Goal: Task Accomplishment & Management: Use online tool/utility

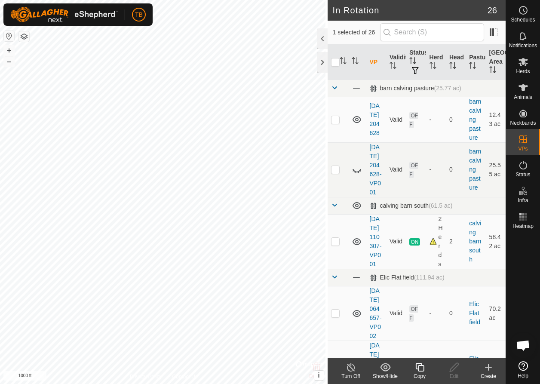
click at [422, 371] on icon at bounding box center [420, 367] width 9 height 9
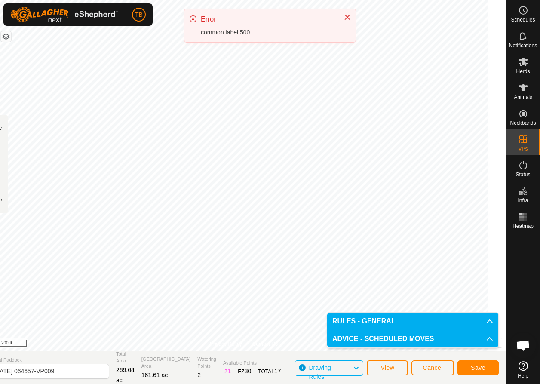
click at [347, 48] on div "TB Schedules Notifications Herds Animals Neckbands VPs Status Infra Heatmap Hel…" at bounding box center [270, 192] width 540 height 384
click at [355, 0] on html "TB Schedules Notifications Herds Animals Neckbands VPs Status Infra Heatmap Hel…" at bounding box center [270, 192] width 540 height 384
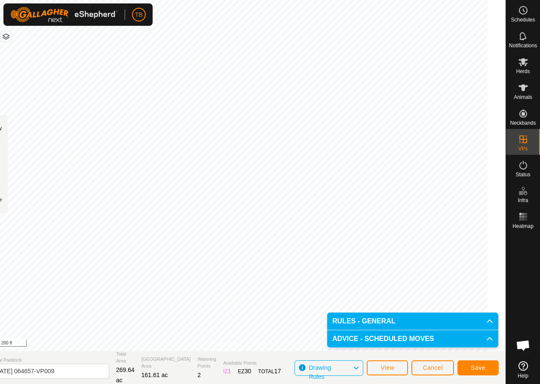
click at [474, 367] on span "Save" at bounding box center [478, 367] width 15 height 7
click at [523, 69] on span "Herds" at bounding box center [523, 71] width 14 height 5
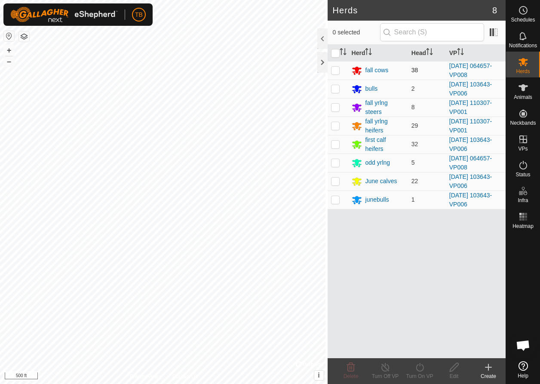
click at [331, 70] on p-checkbox at bounding box center [335, 70] width 9 height 7
checkbox input "true"
click at [333, 164] on p-checkbox at bounding box center [335, 162] width 9 height 7
checkbox input "true"
click at [422, 366] on icon at bounding box center [420, 367] width 11 height 10
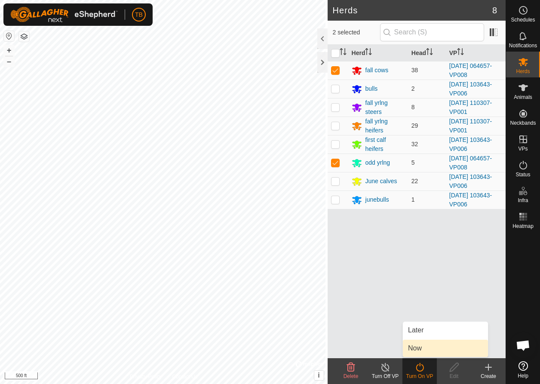
click at [416, 349] on link "Now" at bounding box center [445, 348] width 85 height 17
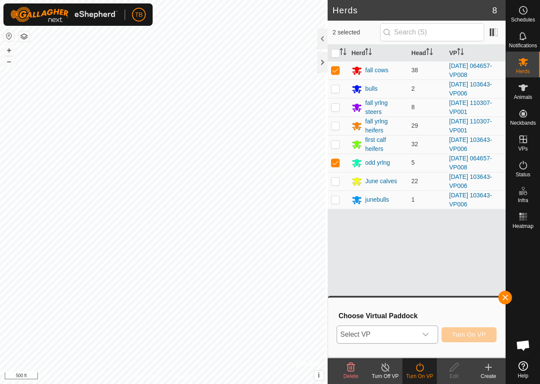
click at [425, 333] on icon "dropdown trigger" at bounding box center [425, 334] width 7 height 7
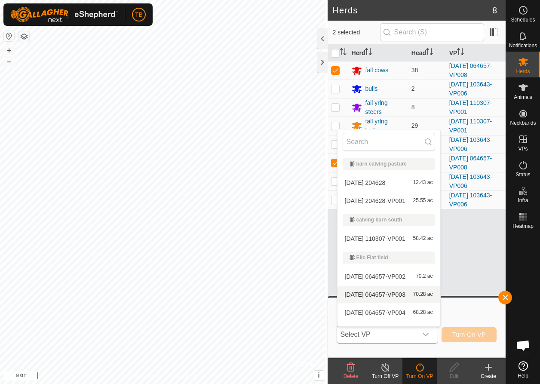
scroll to position [13, 0]
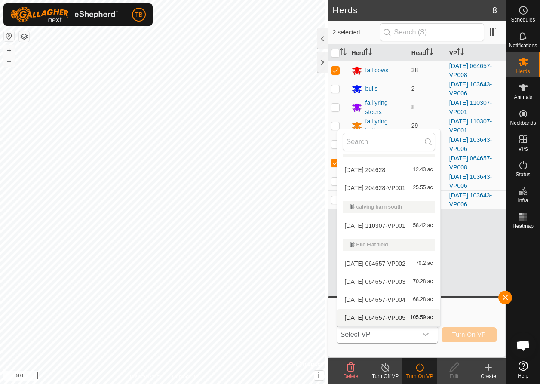
click at [428, 338] on div "dropdown trigger" at bounding box center [425, 334] width 17 height 17
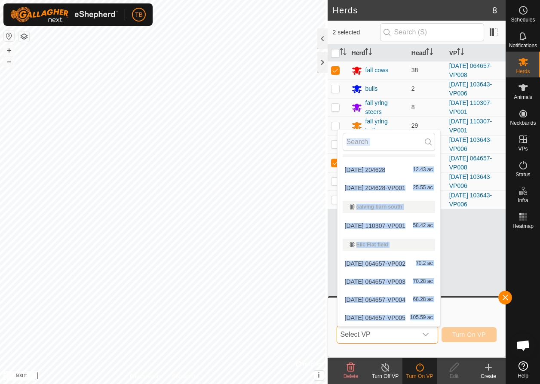
click at [428, 338] on icon "dropdown trigger" at bounding box center [425, 334] width 7 height 7
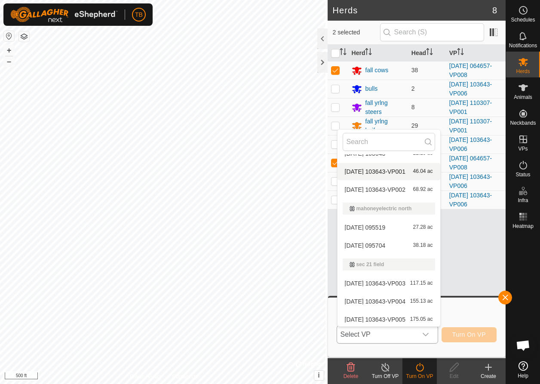
scroll to position [97, 0]
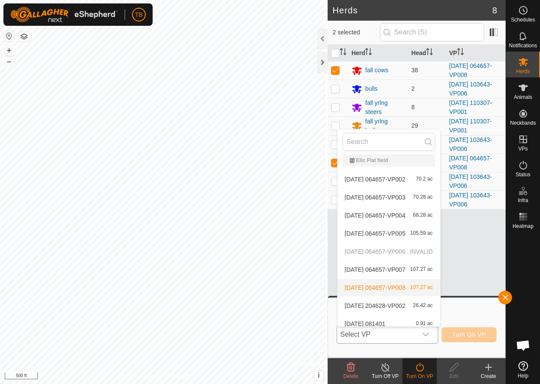
click at [386, 287] on li "[DATE] 064657-VP008 107.27 ac" at bounding box center [389, 287] width 103 height 17
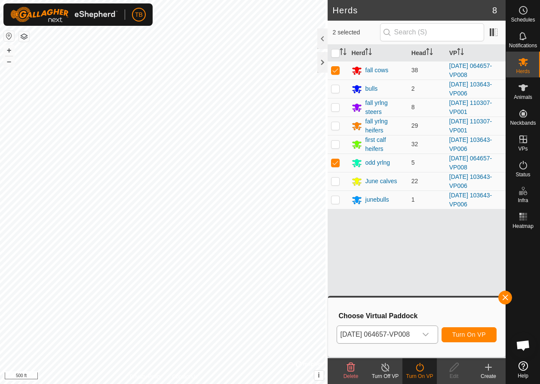
click at [470, 333] on span "Turn On VP" at bounding box center [470, 334] width 34 height 7
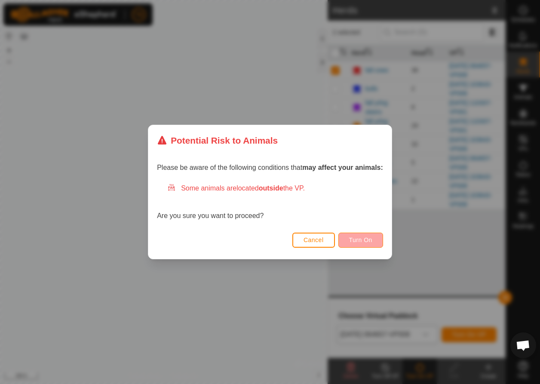
click at [363, 241] on span "Turn On" at bounding box center [360, 240] width 23 height 7
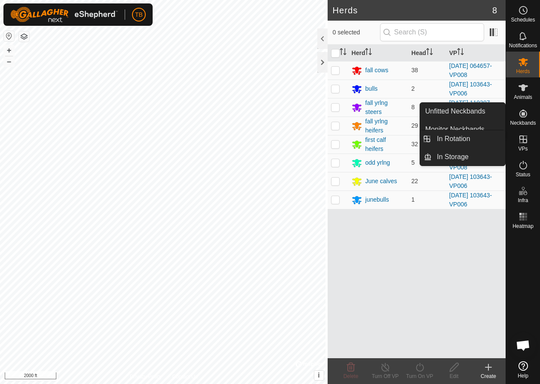
click at [525, 142] on icon at bounding box center [523, 139] width 10 height 10
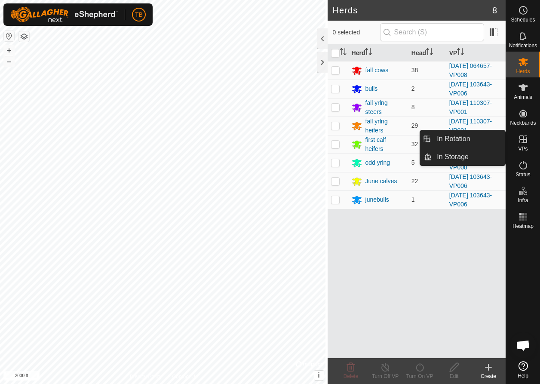
click at [526, 142] on icon at bounding box center [524, 139] width 8 height 8
click at [525, 142] on icon at bounding box center [523, 139] width 10 height 10
click at [459, 141] on link "In Rotation" at bounding box center [469, 138] width 74 height 17
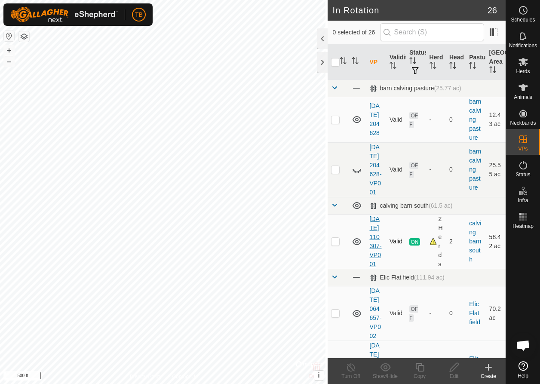
scroll to position [2, 0]
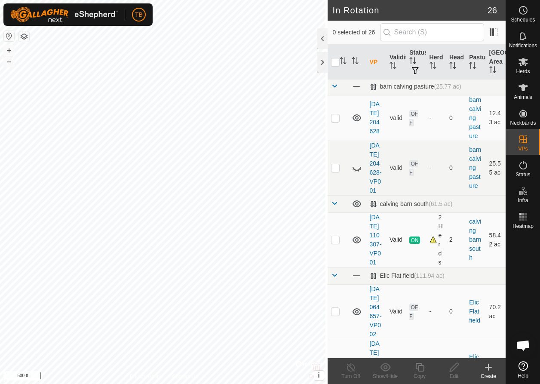
checkbox input "true"
click at [422, 370] on icon at bounding box center [420, 367] width 11 height 10
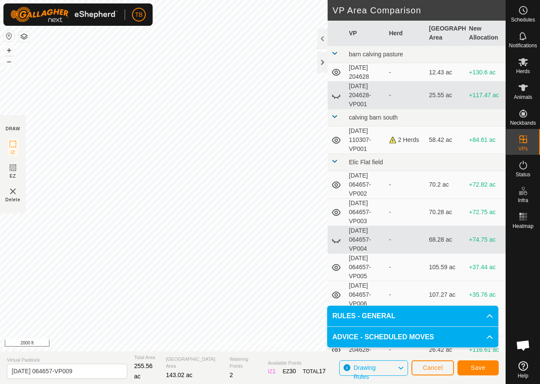
click at [479, 366] on span "Save" at bounding box center [478, 367] width 15 height 7
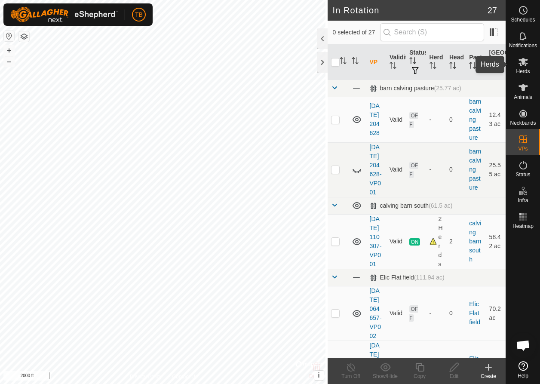
click at [527, 64] on icon at bounding box center [523, 62] width 9 height 8
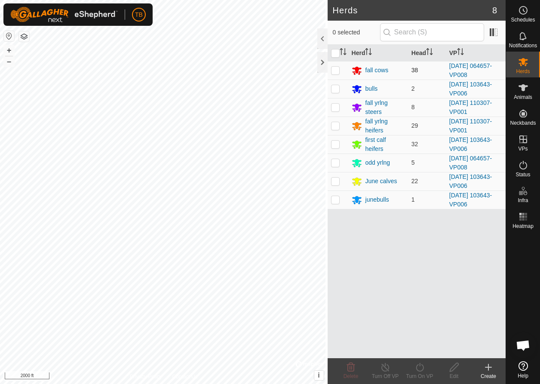
click at [336, 69] on p-checkbox at bounding box center [335, 70] width 9 height 7
checkbox input "true"
click at [333, 166] on p-checkbox at bounding box center [335, 162] width 9 height 7
checkbox input "true"
click at [420, 372] on icon at bounding box center [420, 367] width 11 height 10
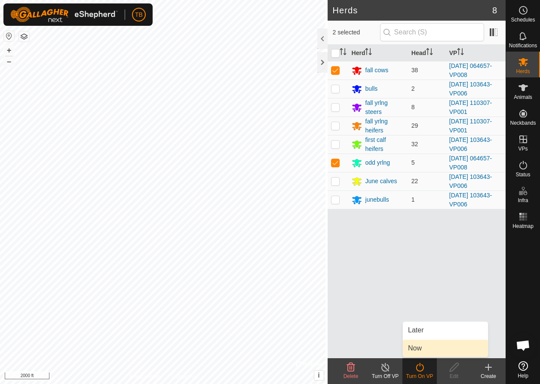
click at [423, 348] on link "Now" at bounding box center [445, 348] width 85 height 17
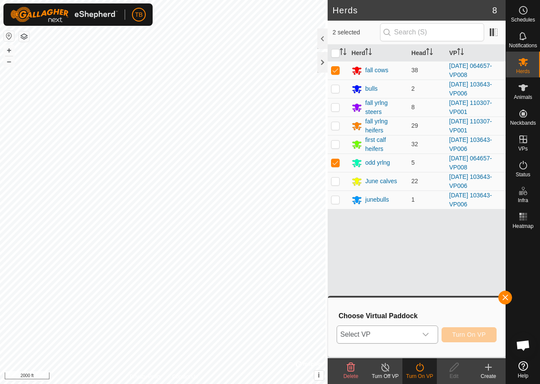
click at [427, 334] on icon "dropdown trigger" at bounding box center [425, 334] width 7 height 7
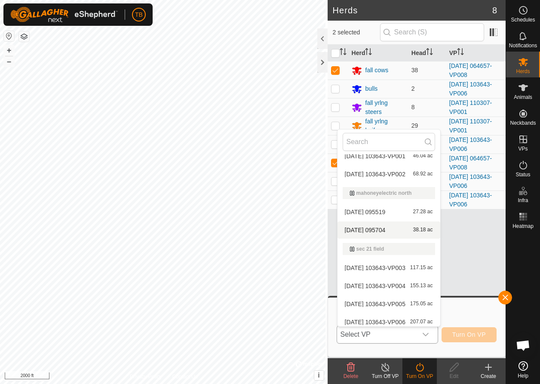
scroll to position [453, 0]
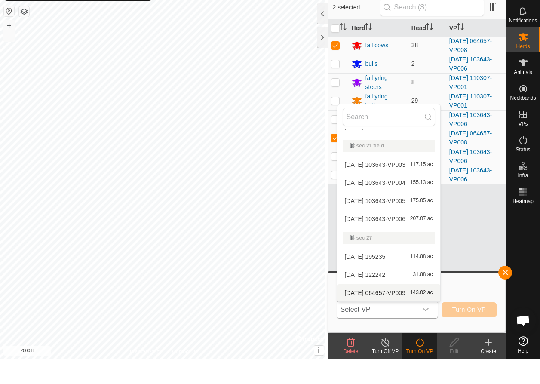
click at [388, 309] on li "2025-08-19 064657-VP009 143.02 ac" at bounding box center [389, 317] width 103 height 17
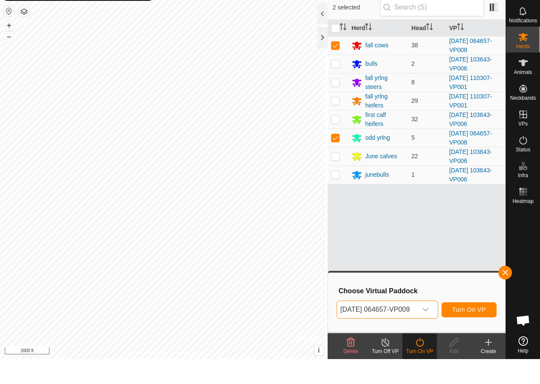
click at [467, 331] on span "Turn On VP" at bounding box center [470, 334] width 34 height 7
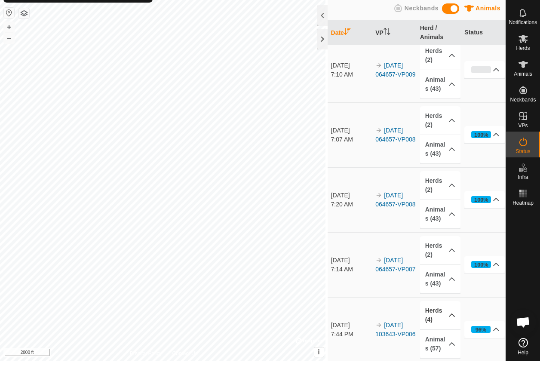
scroll to position [19, 0]
